Goal: Transaction & Acquisition: Purchase product/service

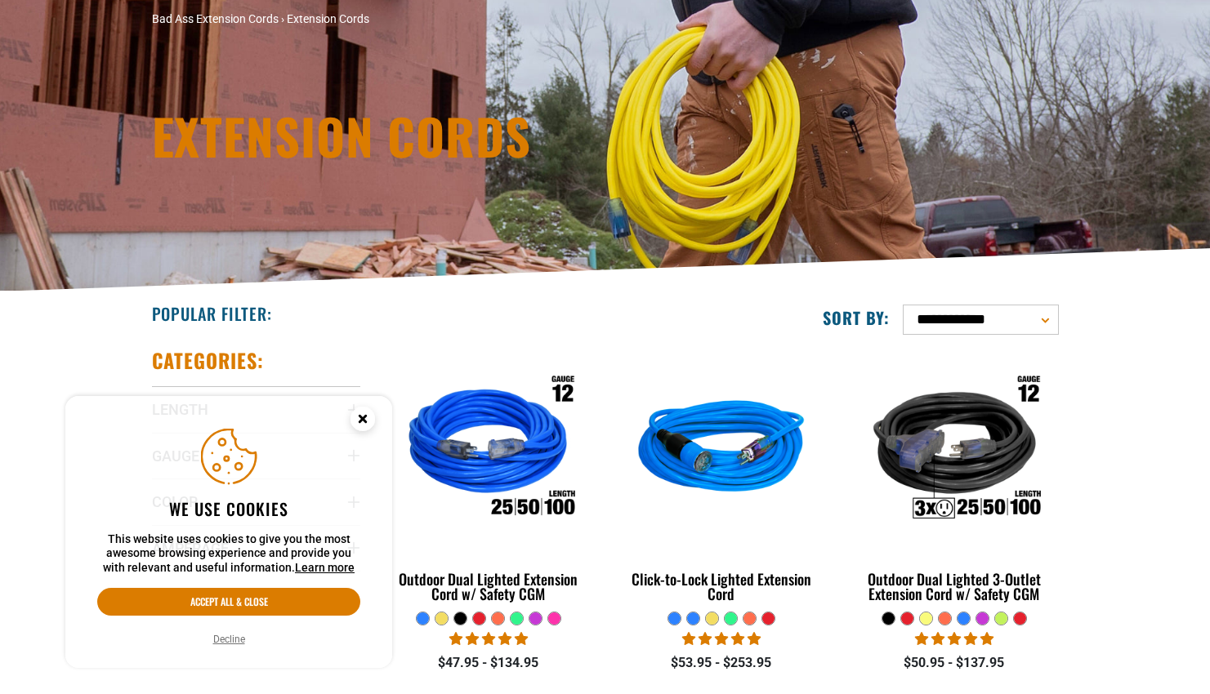
scroll to position [127, 0]
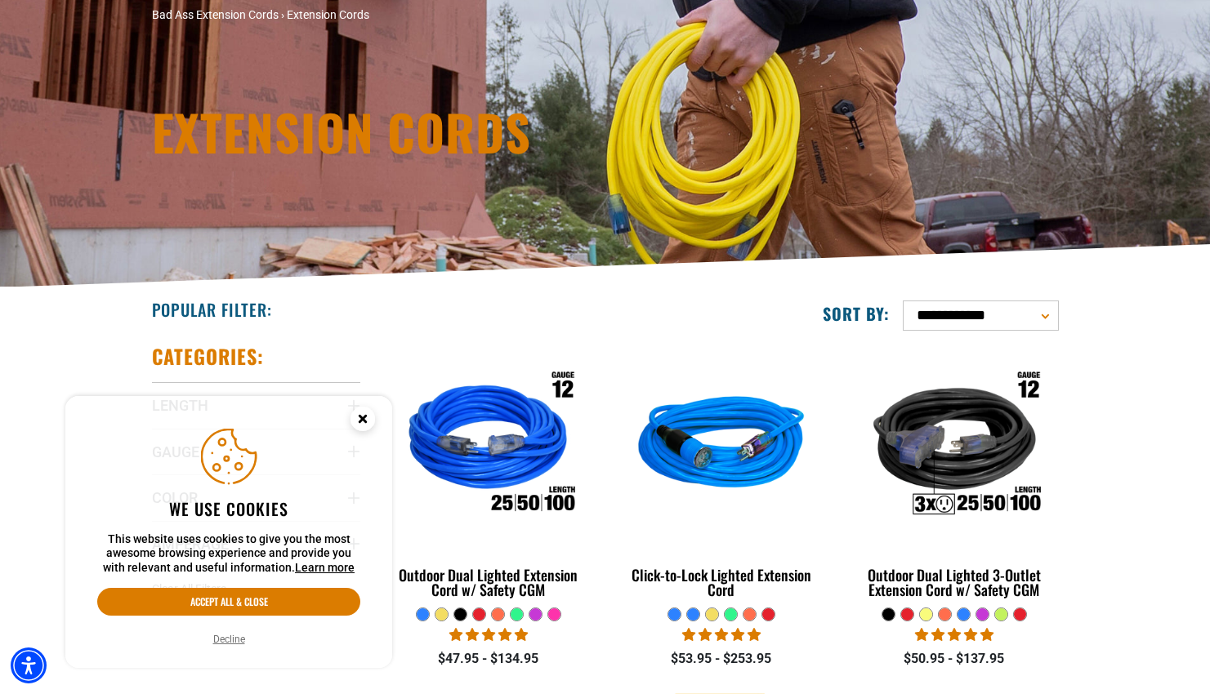
click at [369, 416] on circle "Cookie Consent" at bounding box center [362, 419] width 25 height 25
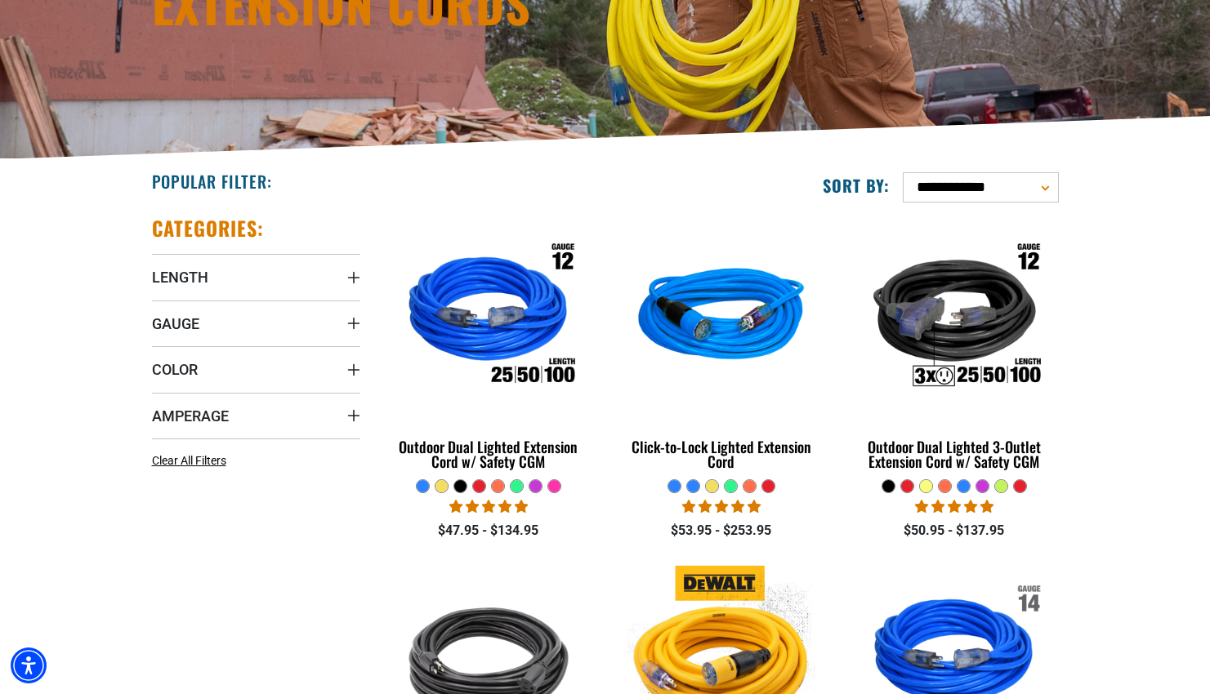
scroll to position [347, 0]
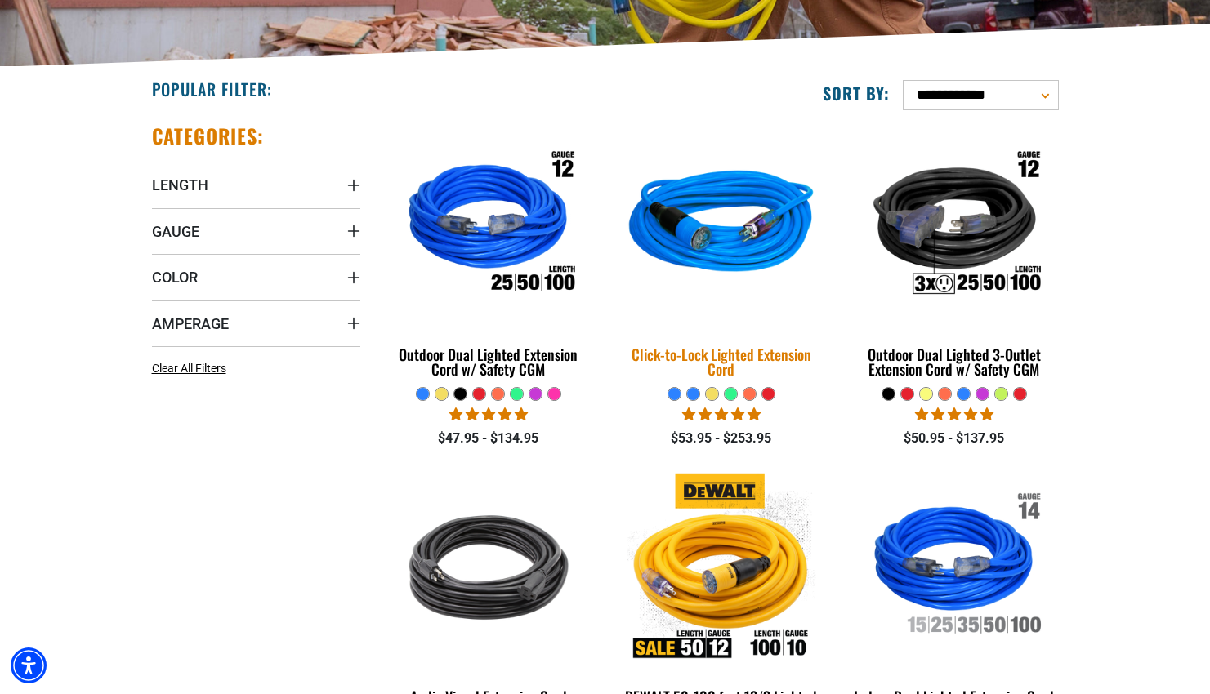
click at [695, 270] on img at bounding box center [721, 225] width 229 height 209
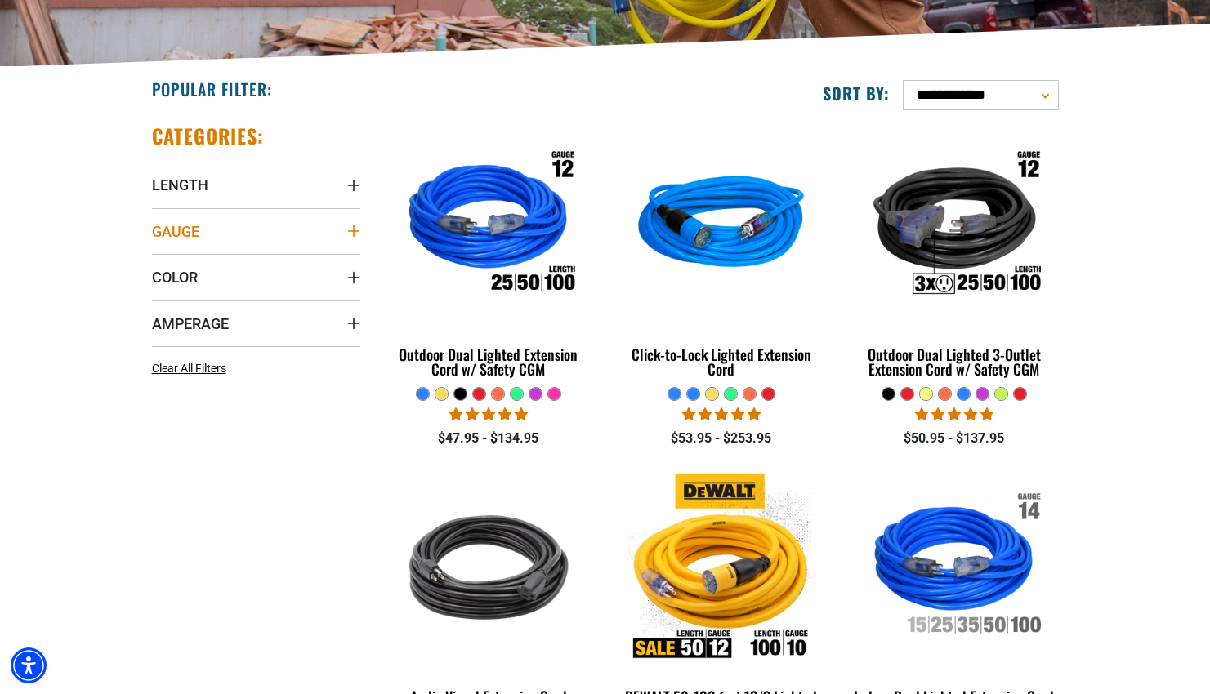
click at [334, 237] on summary "Gauge" at bounding box center [256, 231] width 208 height 46
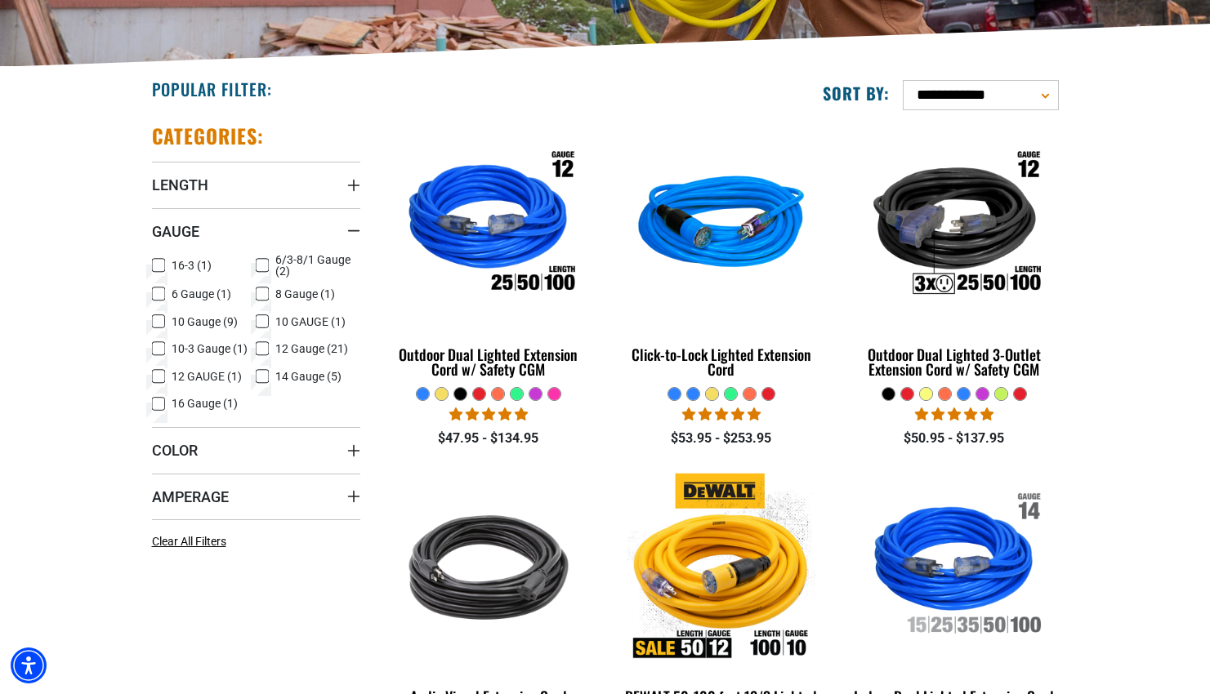
click at [156, 348] on icon at bounding box center [158, 348] width 13 height 21
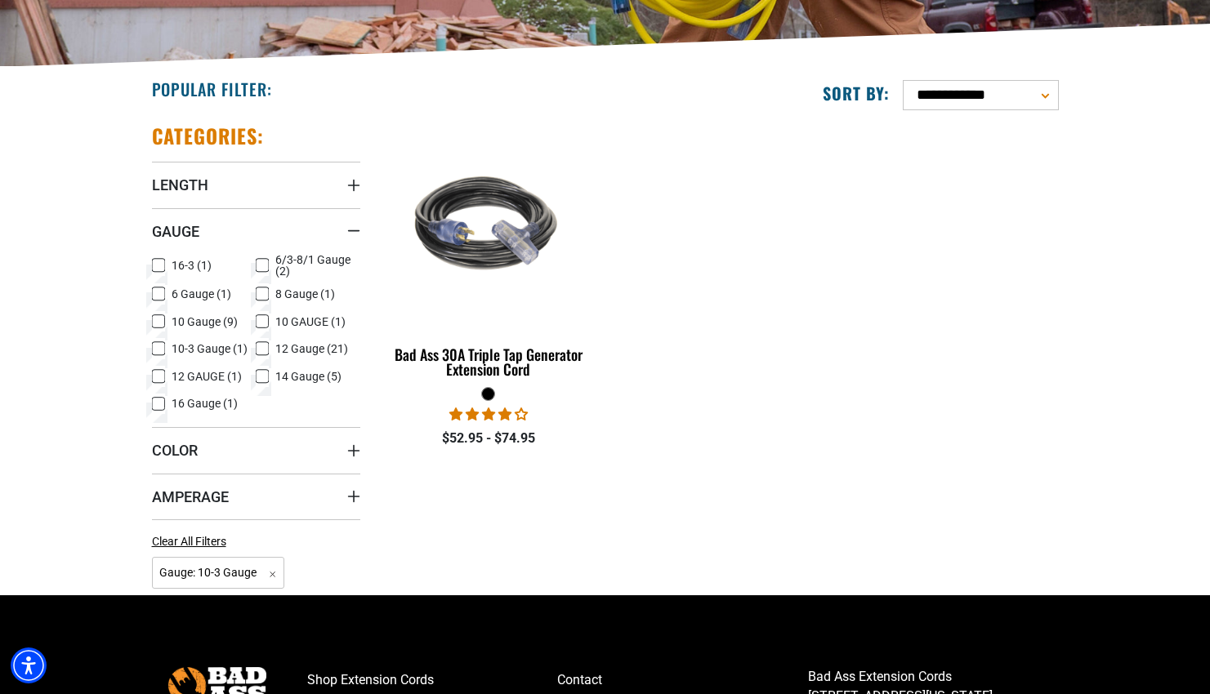
click at [159, 345] on icon at bounding box center [159, 349] width 10 height 9
click at [156, 325] on icon at bounding box center [158, 321] width 13 height 21
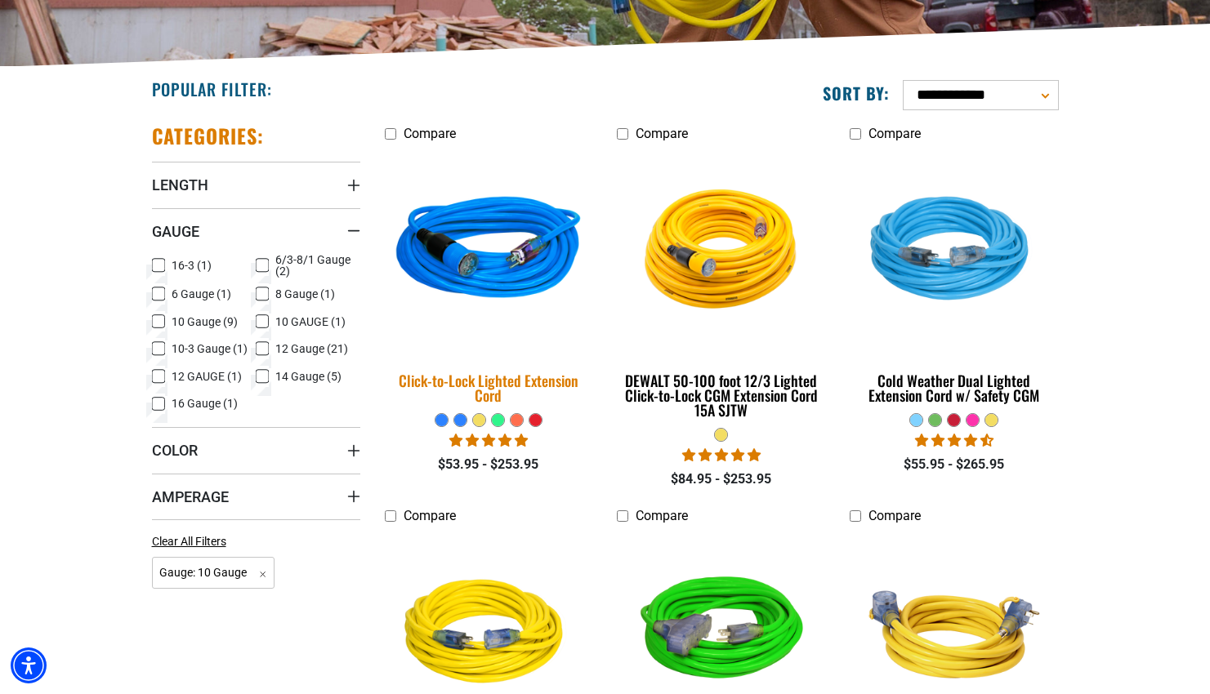
click at [490, 276] on img at bounding box center [488, 251] width 229 height 209
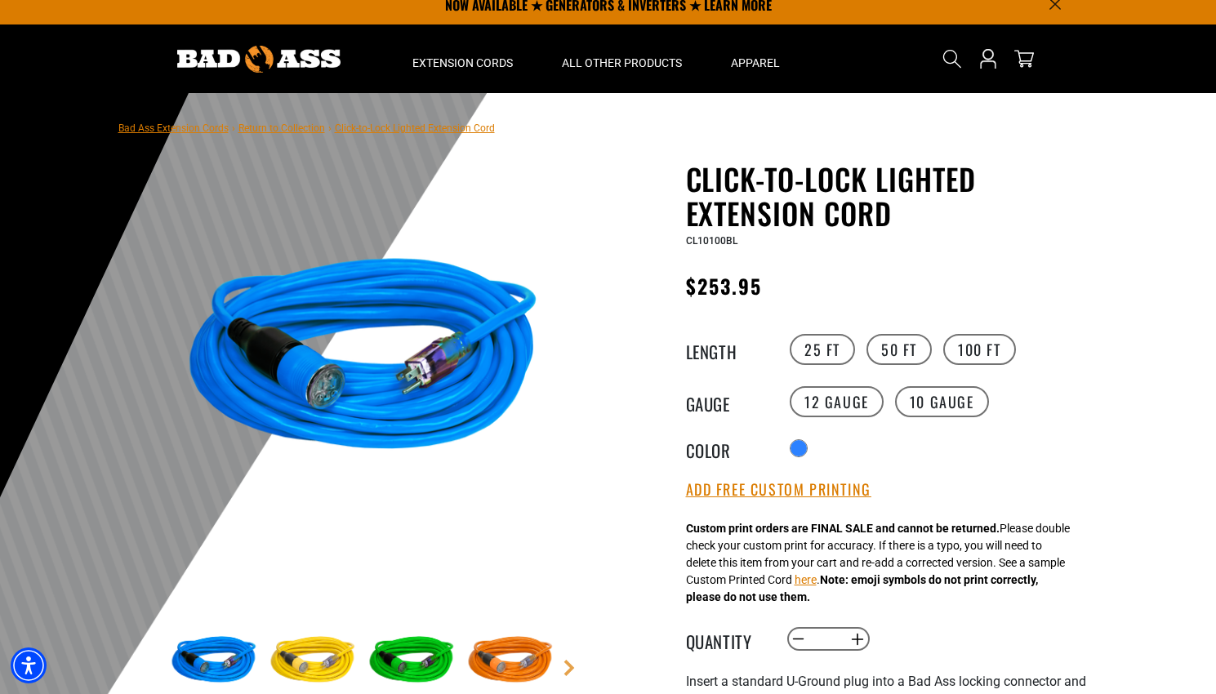
scroll to position [49, 0]
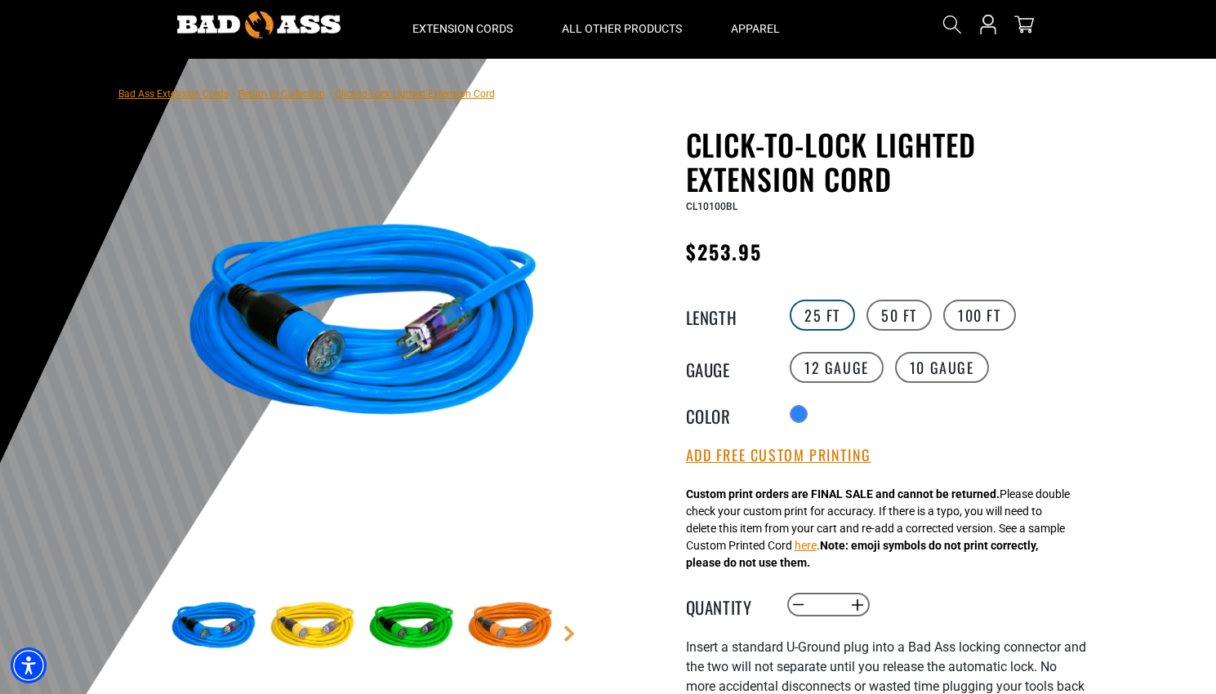
click at [806, 308] on label "25 FT" at bounding box center [822, 315] width 65 height 31
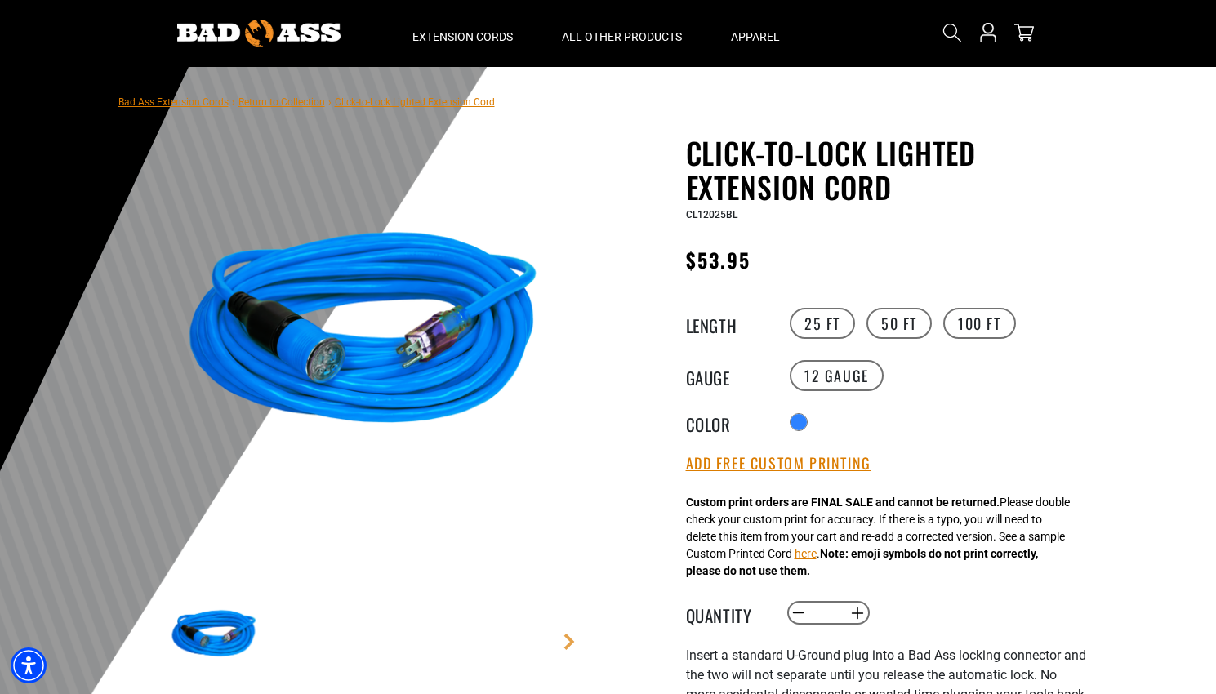
scroll to position [40, 0]
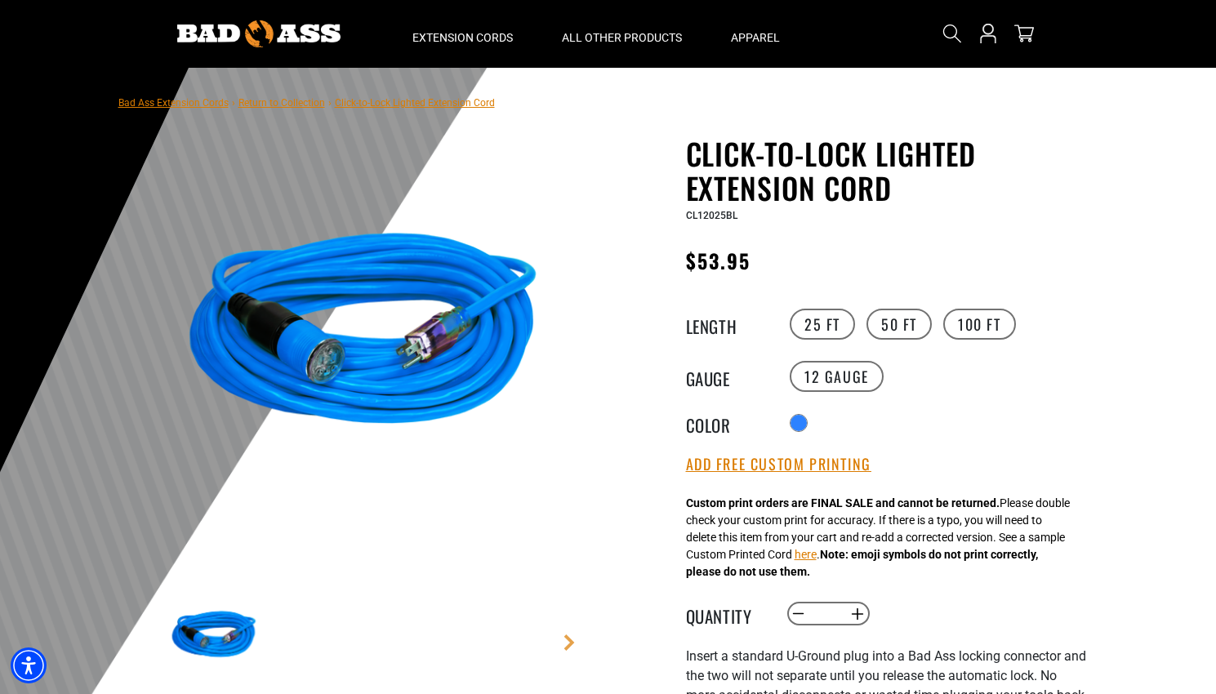
click at [1118, 127] on div at bounding box center [608, 468] width 1216 height 800
